Goal: Information Seeking & Learning: Learn about a topic

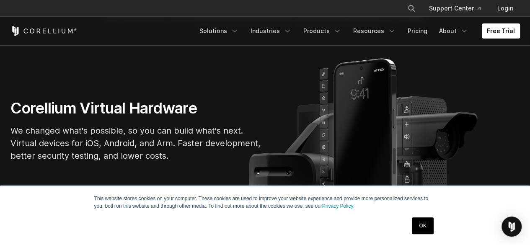
click at [422, 222] on link "OK" at bounding box center [422, 225] width 21 height 17
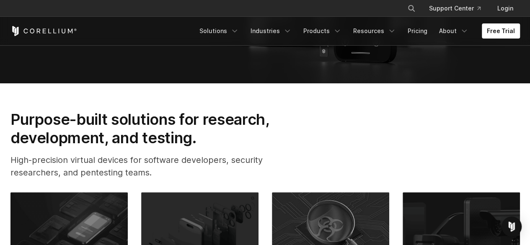
scroll to position [209, 0]
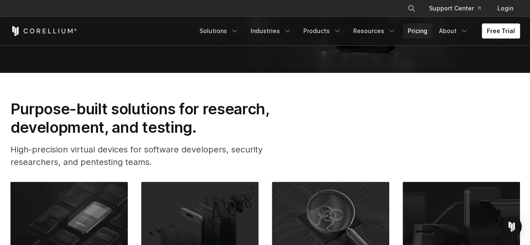
click at [427, 32] on link "Pricing" at bounding box center [417, 30] width 30 height 15
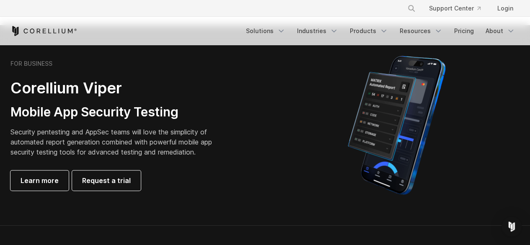
scroll to position [167, 0]
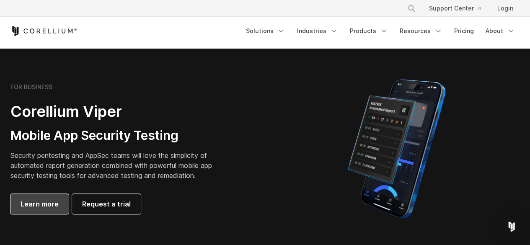
click at [50, 201] on span "Learn more" at bounding box center [40, 204] width 38 height 10
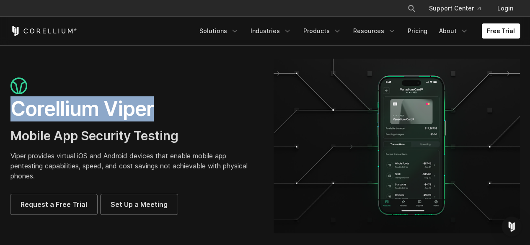
drag, startPoint x: 15, startPoint y: 108, endPoint x: 155, endPoint y: 110, distance: 139.4
click at [155, 110] on h1 "Corellium Viper" at bounding box center [133, 108] width 246 height 25
copy h1 "Corellium Viper"
